Goal: Task Accomplishment & Management: Use online tool/utility

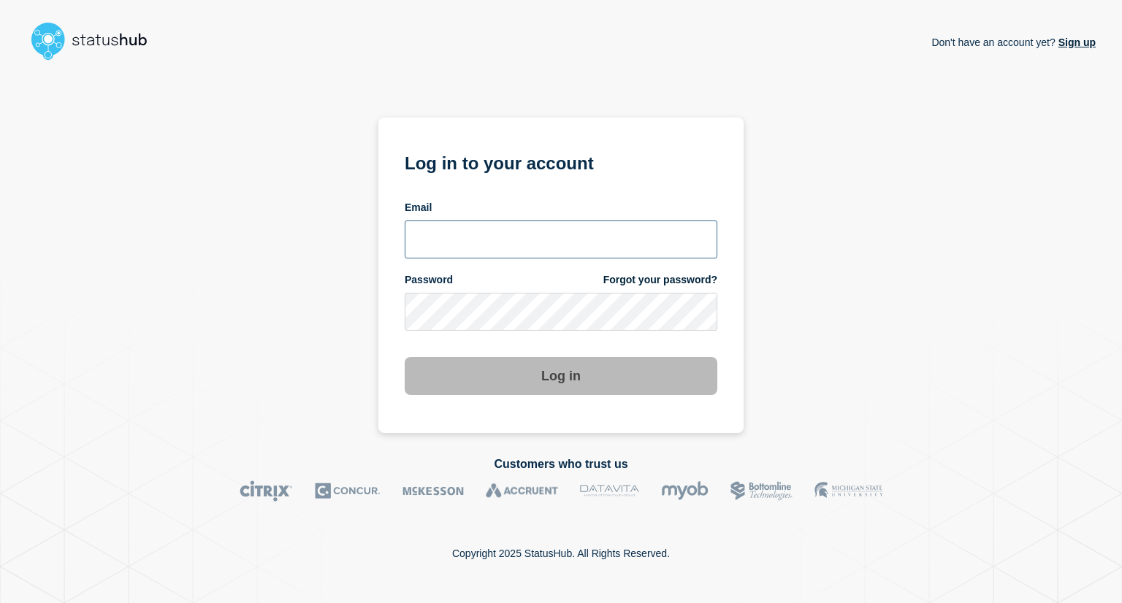
click at [432, 255] on input "email input" at bounding box center [561, 240] width 313 height 38
type input "[EMAIL_ADDRESS][DOMAIN_NAME]"
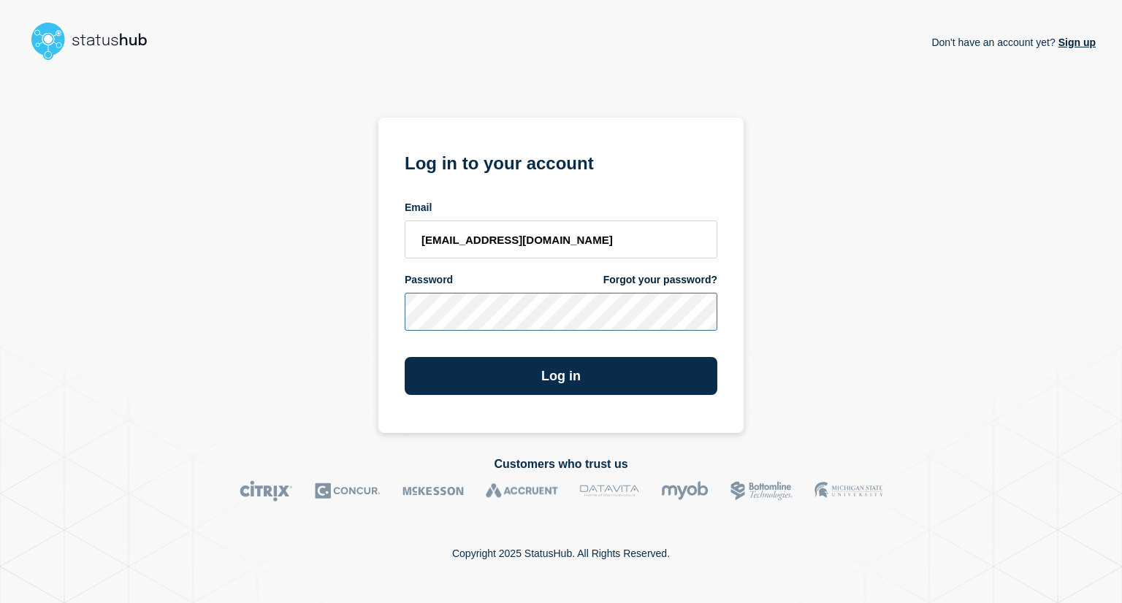
click at [405, 357] on button "Log in" at bounding box center [561, 376] width 313 height 38
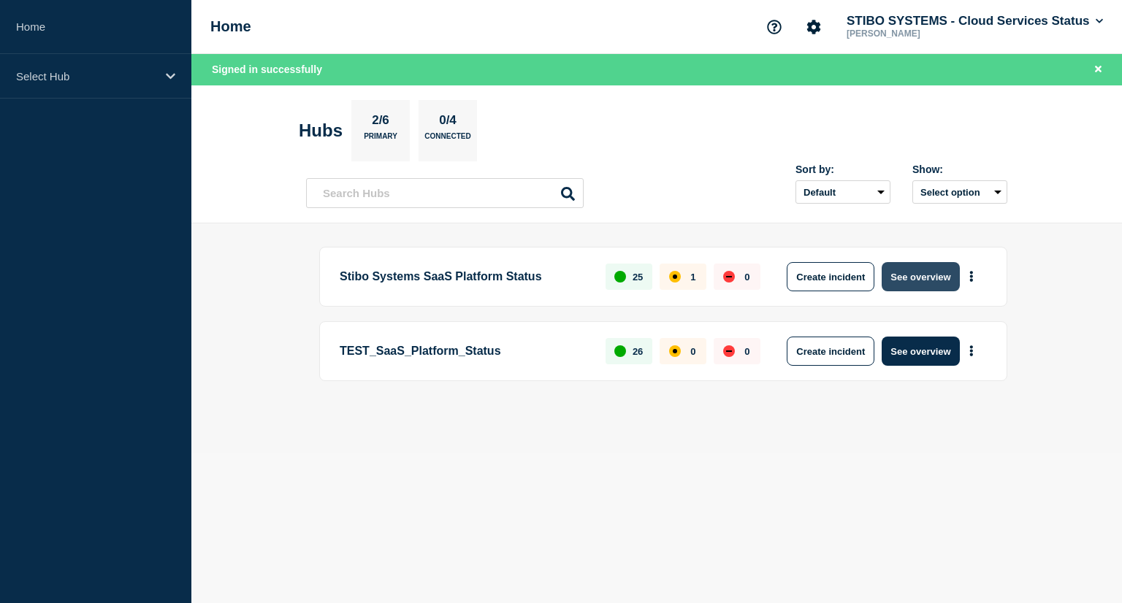
click at [910, 275] on button "See overview" at bounding box center [920, 276] width 77 height 29
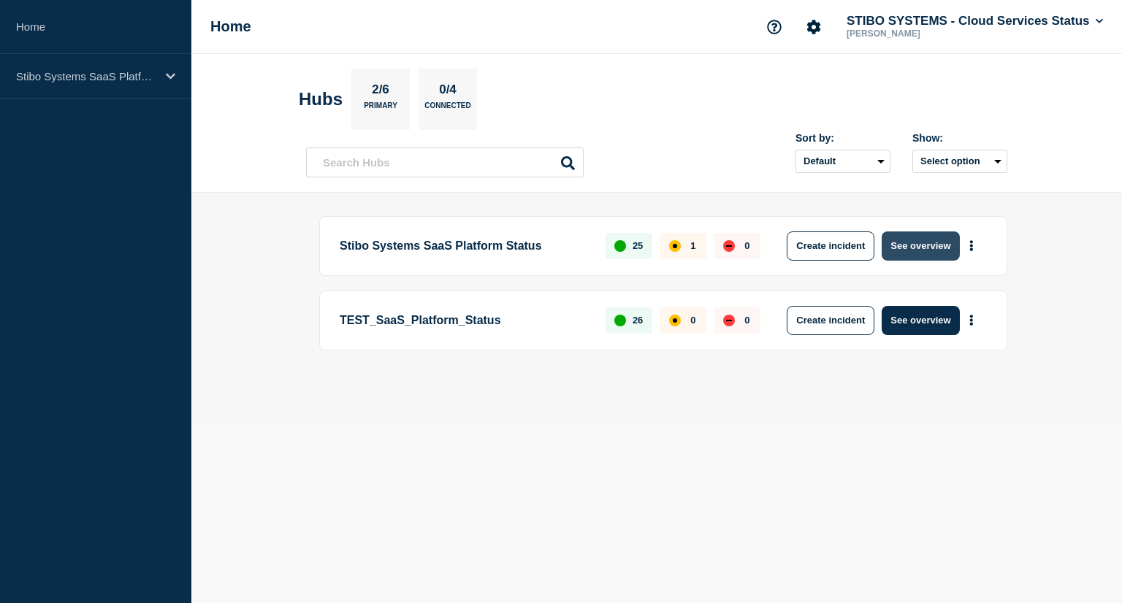
click at [915, 248] on button "See overview" at bounding box center [920, 246] width 77 height 29
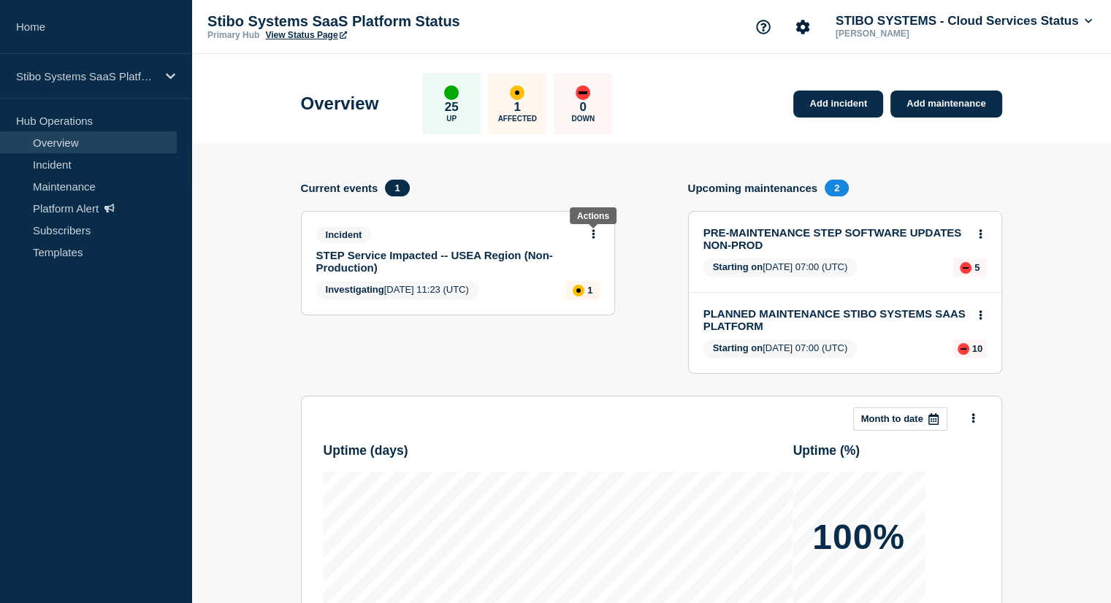
click at [595, 237] on icon at bounding box center [594, 233] width 4 height 9
click at [602, 286] on link "Update incident" at bounding box center [592, 289] width 71 height 12
click at [329, 293] on span "Investigating" at bounding box center [355, 289] width 58 height 11
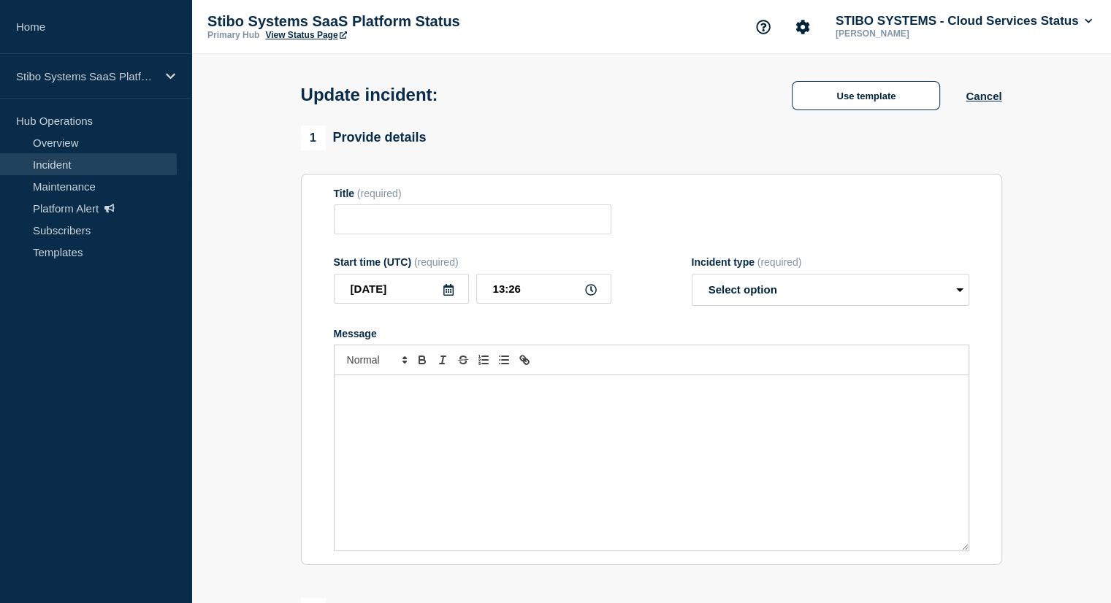
type input "STEP Service Impacted -- USEA Region (Non- Production)"
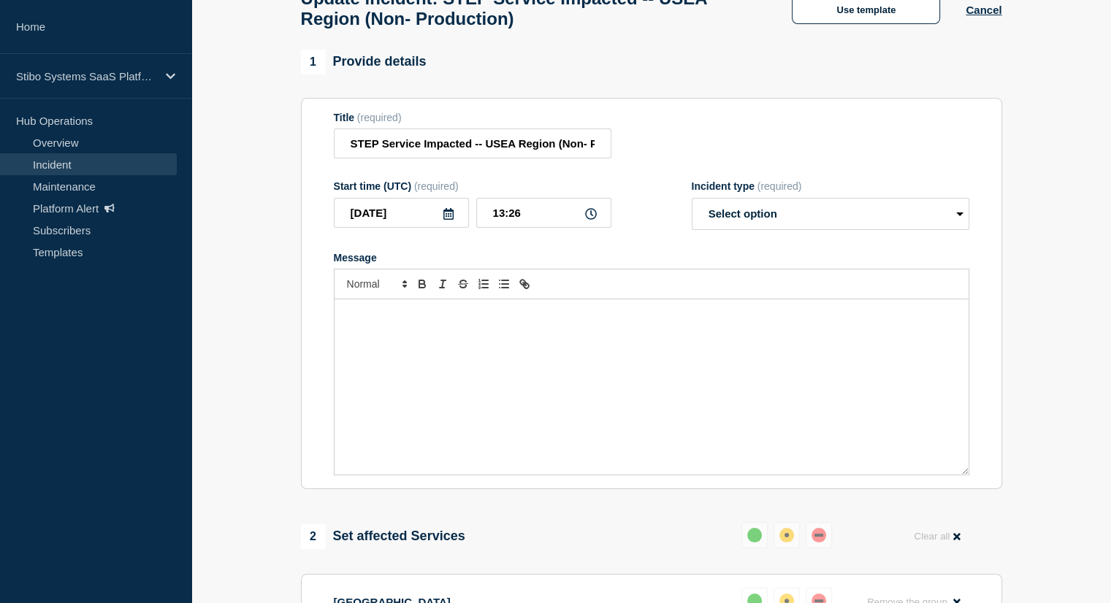
scroll to position [23, 0]
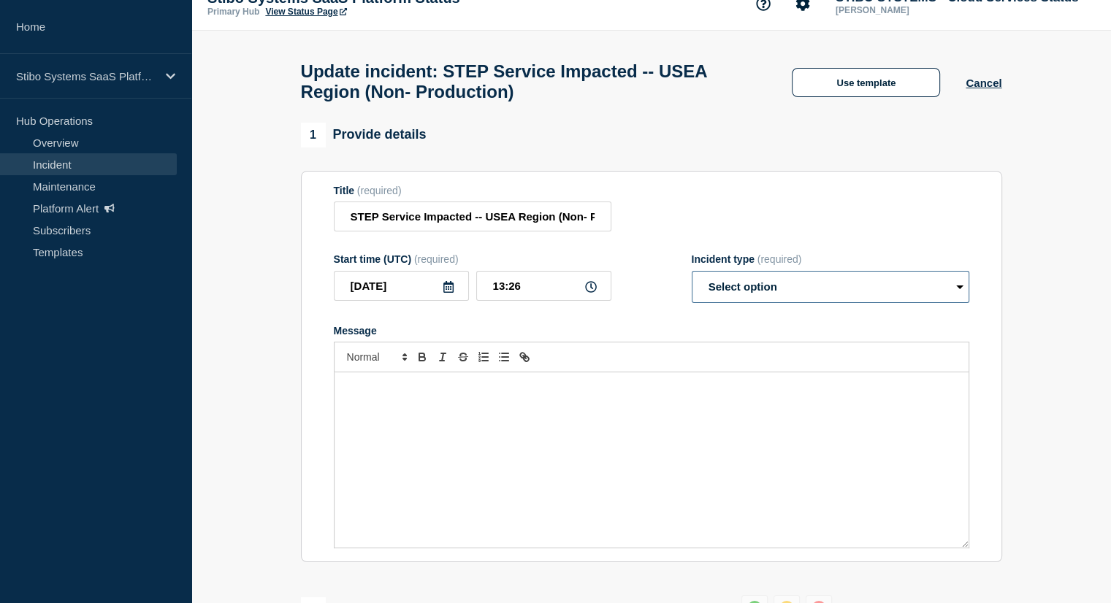
click at [795, 296] on select "Select option Investigating Identified Monitoring Resolved" at bounding box center [831, 287] width 278 height 32
click at [523, 461] on div "Message" at bounding box center [652, 460] width 634 height 175
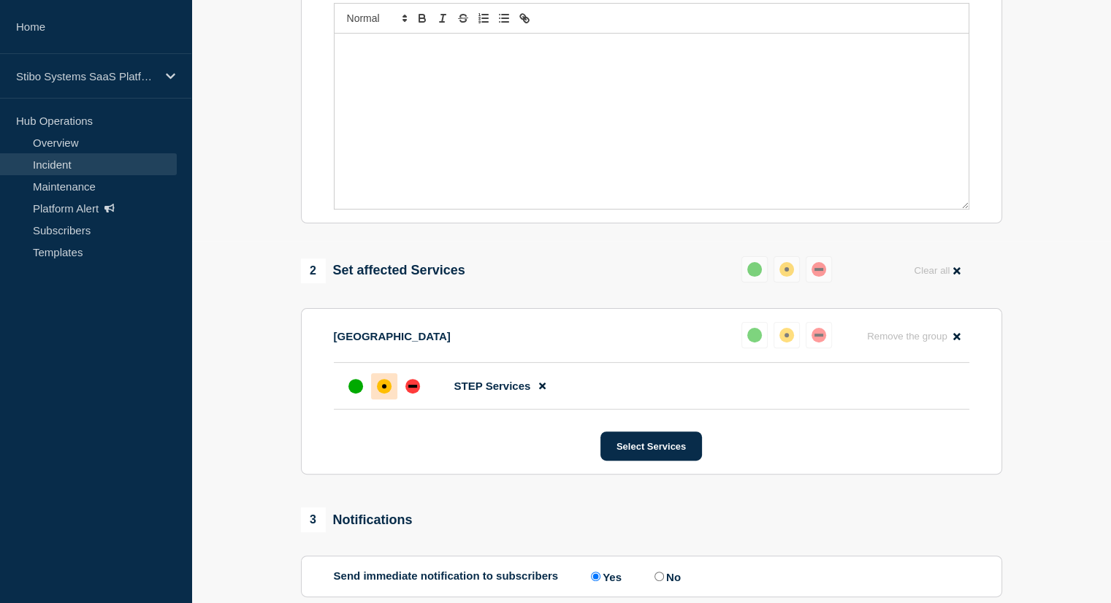
scroll to position [380, 0]
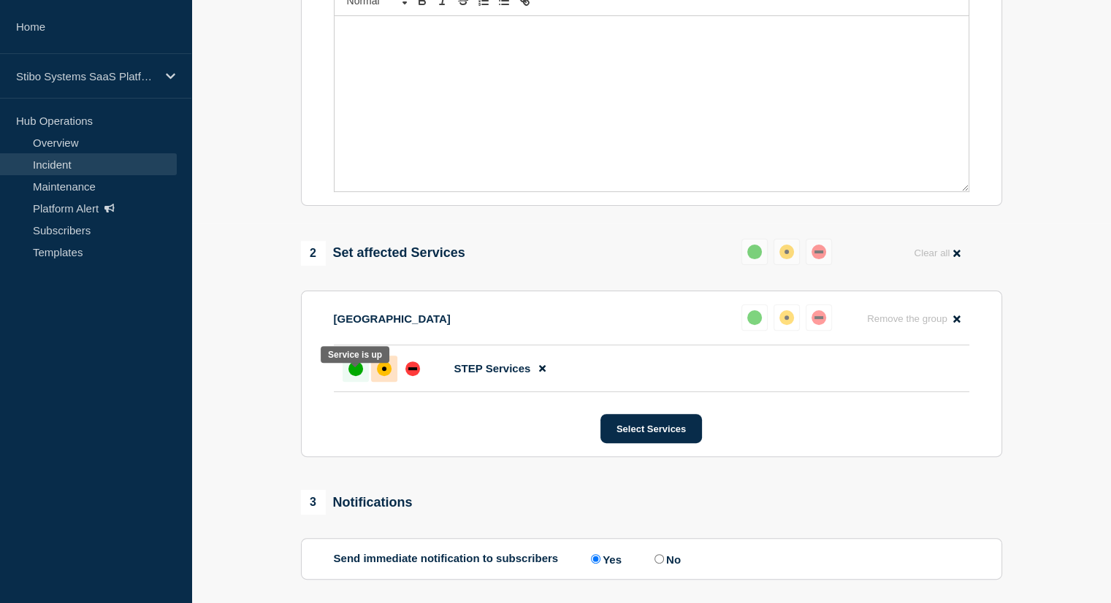
click at [354, 373] on div "up" at bounding box center [355, 369] width 15 height 15
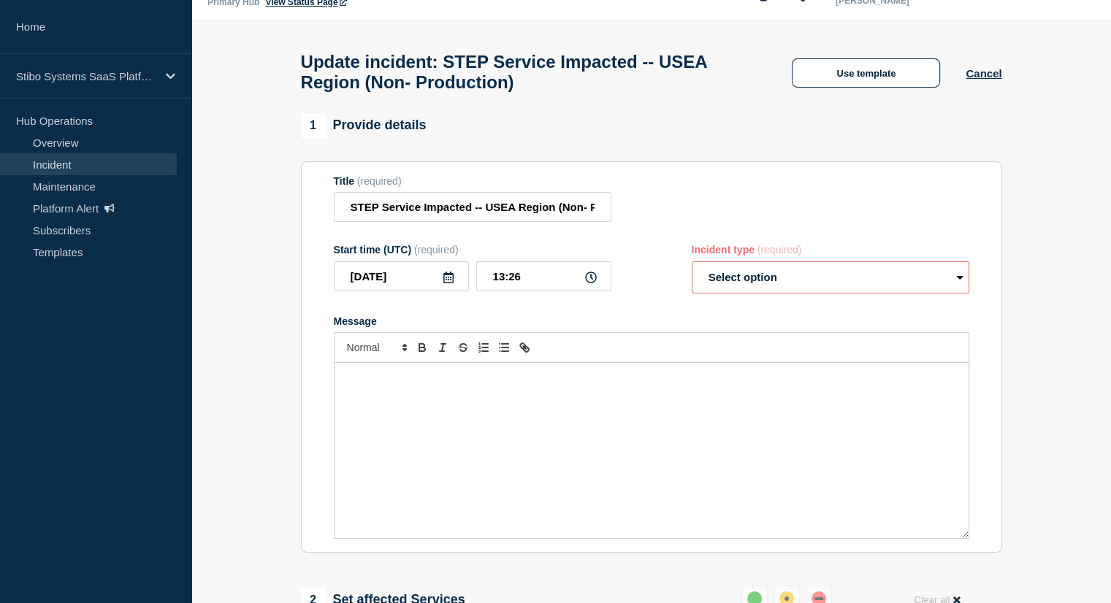
scroll to position [0, 0]
